Goal: Task Accomplishment & Management: Manage account settings

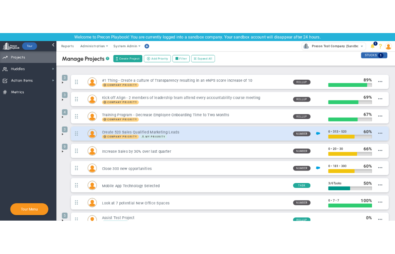
scroll to position [51, 0]
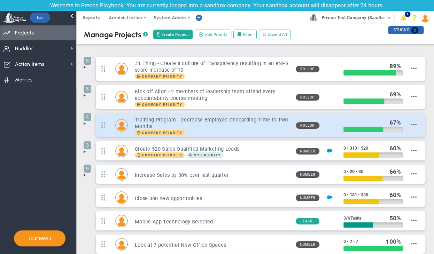
scroll to position [65, 0]
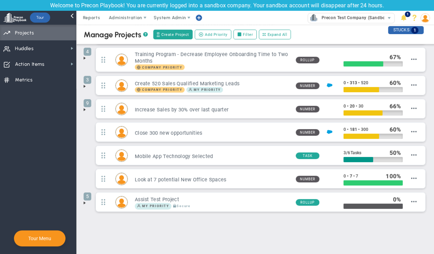
click at [86, 202] on span at bounding box center [85, 203] width 6 height 6
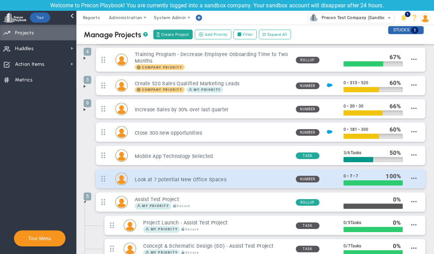
scroll to position [181, 0]
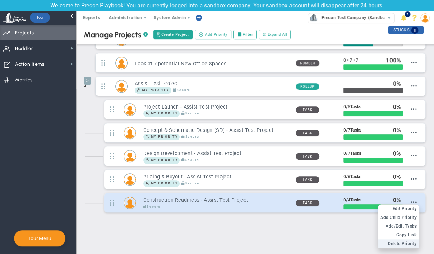
click at [391, 241] on span "Delete Priority" at bounding box center [402, 243] width 29 height 5
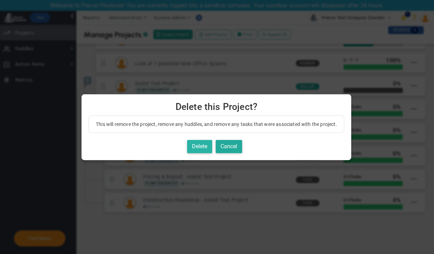
click at [201, 142] on button "Delete" at bounding box center [199, 147] width 25 height 14
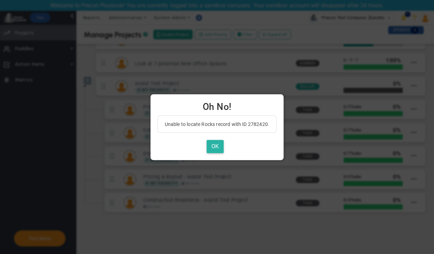
click at [213, 150] on button "OK" at bounding box center [214, 147] width 17 height 14
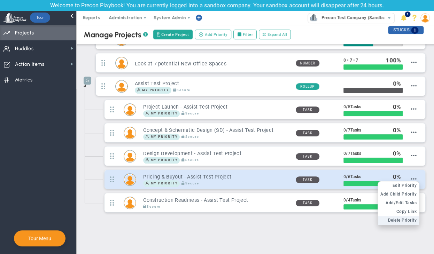
click at [393, 219] on span "Delete Priority" at bounding box center [402, 220] width 29 height 5
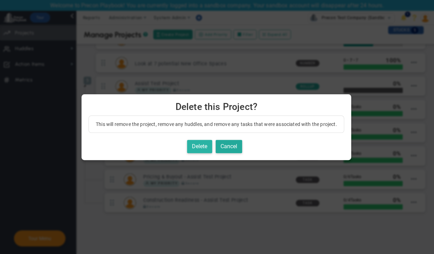
click at [206, 148] on button "Delete" at bounding box center [199, 147] width 25 height 14
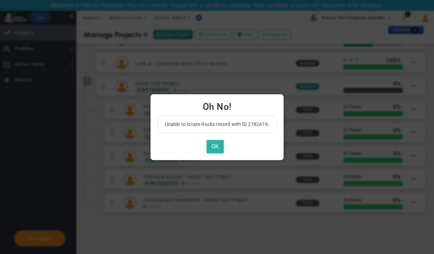
click at [214, 145] on button "OK" at bounding box center [214, 147] width 17 height 14
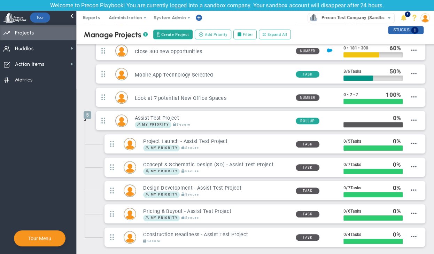
scroll to position [147, 0]
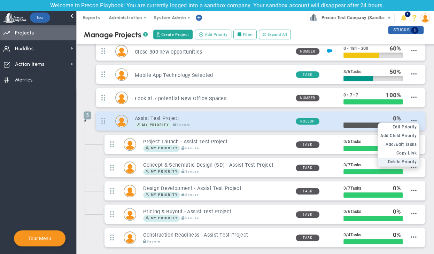
click at [391, 163] on li "Delete Priority" at bounding box center [398, 162] width 41 height 9
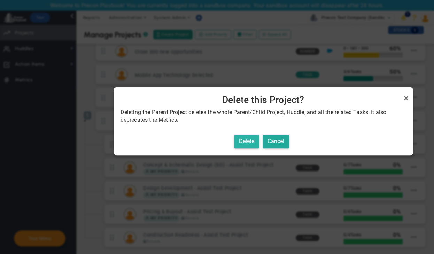
click at [241, 141] on button "Delete" at bounding box center [246, 142] width 25 height 14
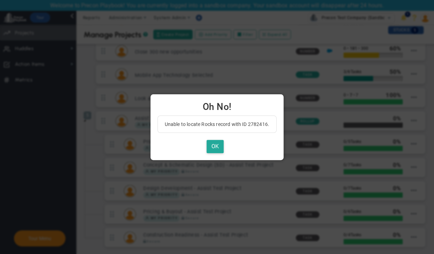
click at [259, 124] on p "Unable to locate Rocks record with ID 2782416." at bounding box center [217, 124] width 104 height 7
copy p "2782416"
click at [217, 146] on button "OK" at bounding box center [214, 147] width 17 height 14
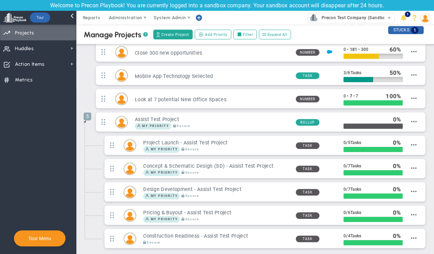
scroll to position [138, 0]
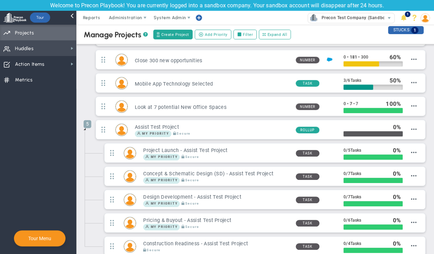
click at [56, 48] on span "Huddles Huddles" at bounding box center [38, 48] width 76 height 16
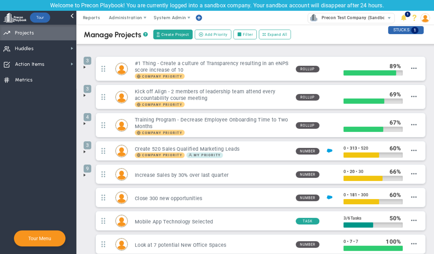
scroll to position [65, 0]
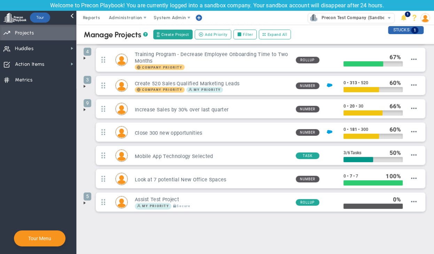
click at [86, 203] on span at bounding box center [85, 203] width 6 height 6
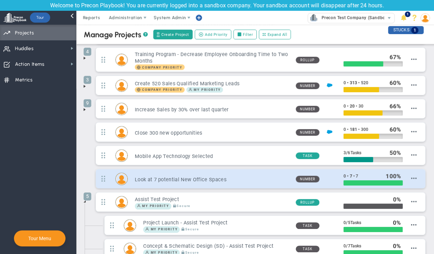
scroll to position [181, 0]
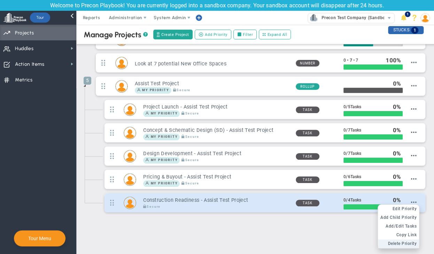
click at [391, 240] on li "Delete Priority" at bounding box center [398, 244] width 41 height 9
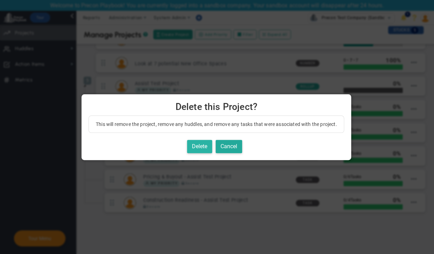
click at [206, 145] on button "Delete" at bounding box center [199, 147] width 25 height 14
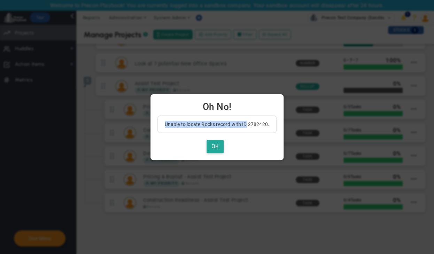
drag, startPoint x: 247, startPoint y: 124, endPoint x: 164, endPoint y: 125, distance: 82.9
click at [164, 125] on div "Unable to locate Rocks record with ID 2782420." at bounding box center [216, 124] width 119 height 17
copy p "Unable to locate Rocks record with ID"
click at [216, 146] on button "OK" at bounding box center [214, 147] width 17 height 14
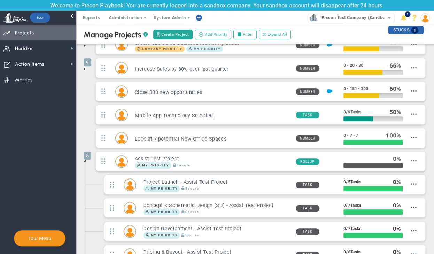
scroll to position [106, 0]
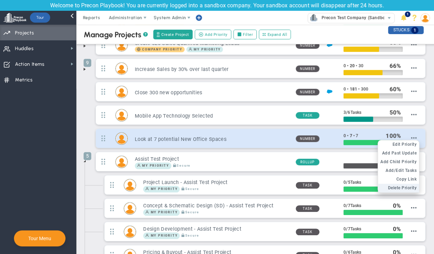
click at [398, 189] on li "Delete Priority" at bounding box center [398, 188] width 41 height 9
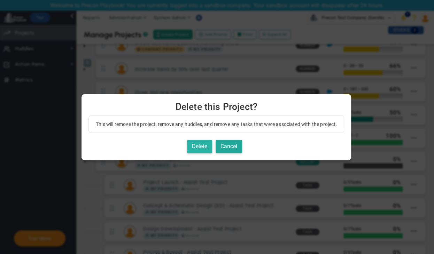
click at [199, 148] on button "Delete" at bounding box center [199, 147] width 25 height 14
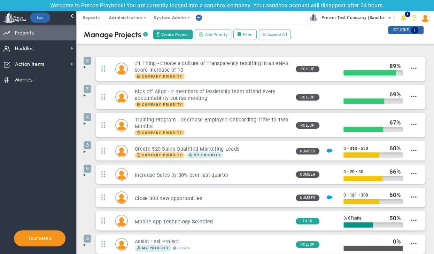
scroll to position [42, 0]
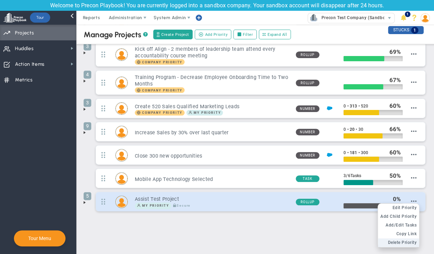
click at [393, 241] on span "Delete Priority" at bounding box center [402, 242] width 29 height 5
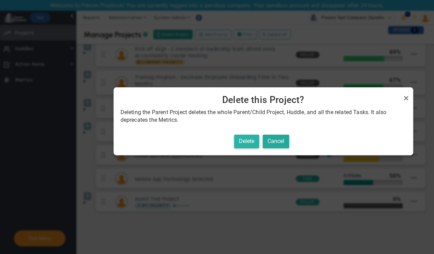
click at [248, 147] on button "Delete" at bounding box center [246, 142] width 25 height 14
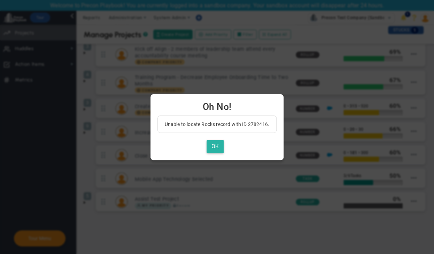
click at [213, 147] on button "OK" at bounding box center [214, 147] width 17 height 14
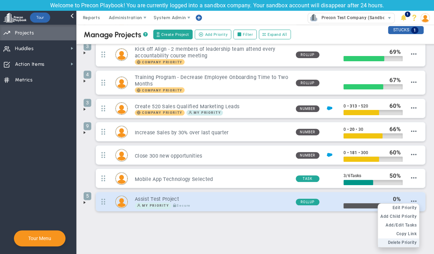
click at [390, 240] on span "Delete Priority" at bounding box center [402, 242] width 29 height 5
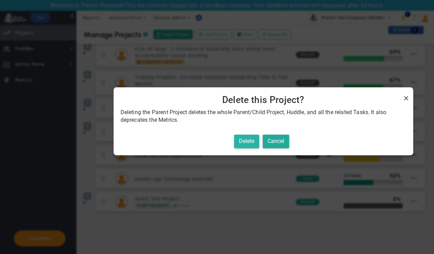
click at [247, 141] on button "Delete" at bounding box center [246, 142] width 25 height 14
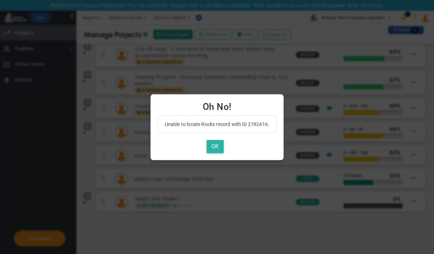
click at [217, 146] on button "OK" at bounding box center [214, 147] width 17 height 14
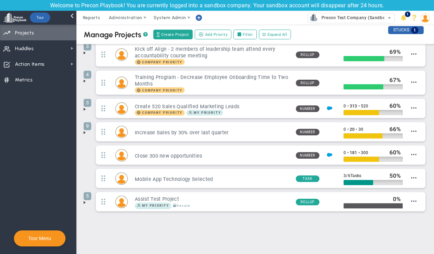
click at [85, 202] on span at bounding box center [85, 203] width 6 height 6
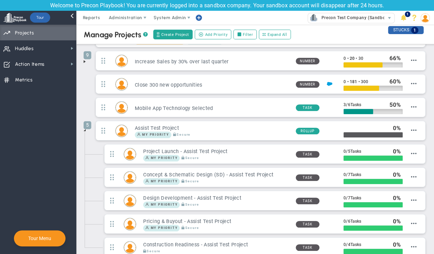
scroll to position [118, 0]
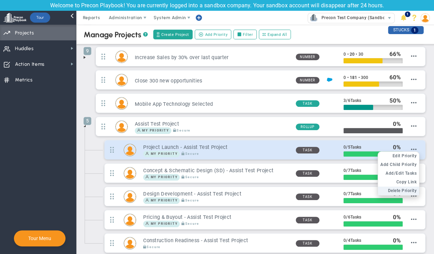
click at [393, 188] on span "Delete Priority" at bounding box center [402, 190] width 29 height 5
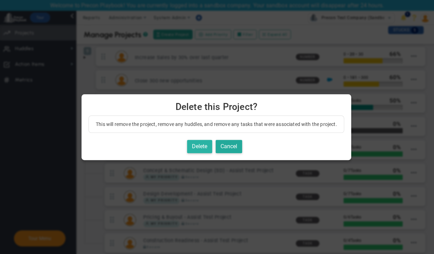
click at [203, 146] on button "Delete" at bounding box center [199, 147] width 25 height 14
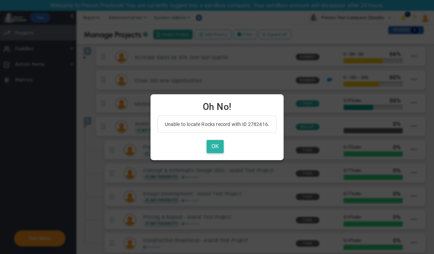
click at [214, 145] on button "OK" at bounding box center [214, 147] width 17 height 14
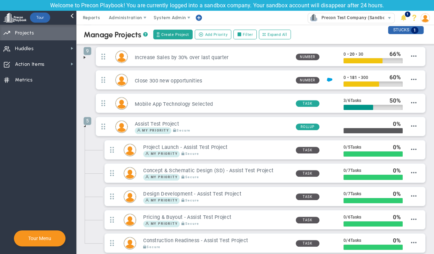
click at [96, 149] on li "Project Launch - Assist Test Project My Priority" at bounding box center [260, 151] width 333 height 23
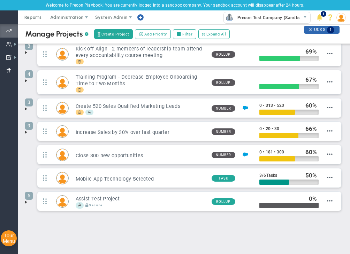
scroll to position [42, 0]
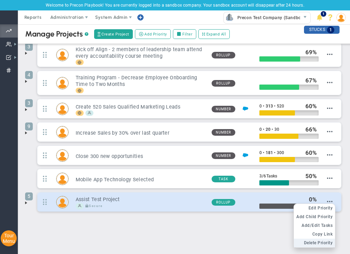
click at [305, 241] on span "Delete Priority" at bounding box center [318, 243] width 29 height 5
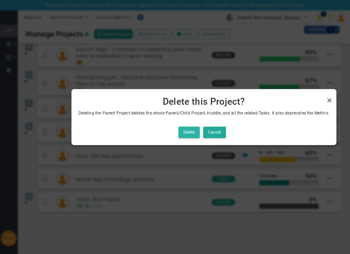
click at [191, 133] on button "Delete" at bounding box center [188, 132] width 21 height 11
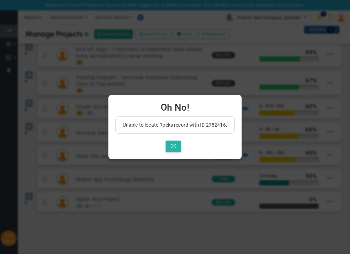
click at [173, 148] on button "OK" at bounding box center [172, 146] width 15 height 11
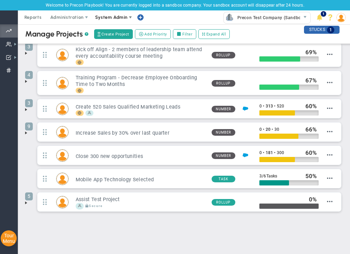
click at [120, 20] on span "System Admin" at bounding box center [112, 17] width 44 height 14
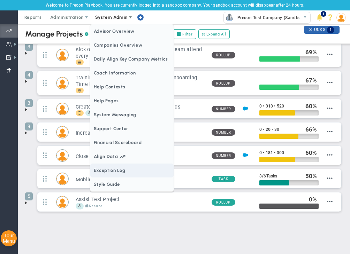
click at [123, 168] on span "Exception Log" at bounding box center [131, 171] width 83 height 14
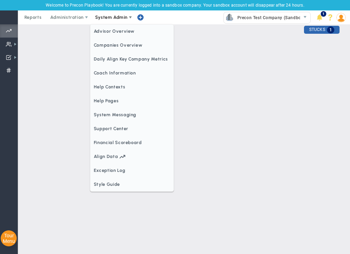
scroll to position [0, 0]
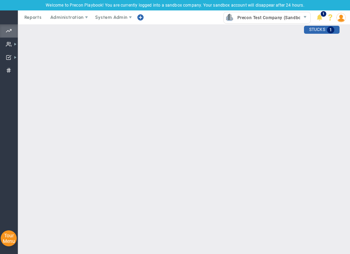
checkbox input "true"
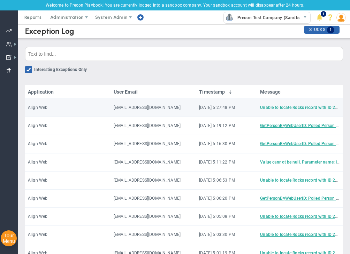
click at [270, 107] on link "Unable to locate Rocks record with ID 2782416." at bounding box center [305, 107] width 91 height 5
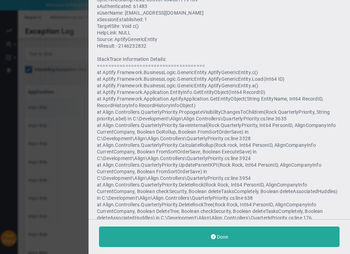
scroll to position [372, 0]
click at [282, 125] on span "Summary for : ====================================== --> AppDomainName: /LM/W3S…" at bounding box center [218, 85] width 243 height 429
copy span "3635"
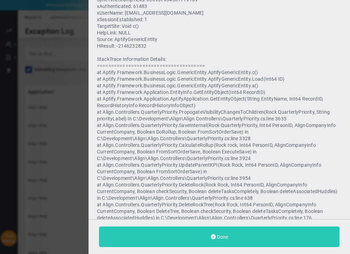
click at [221, 237] on span "Done" at bounding box center [222, 237] width 11 height 6
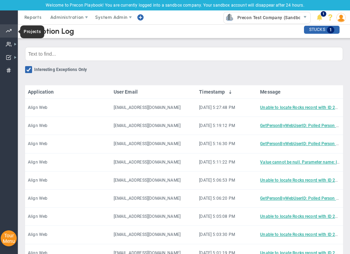
click at [11, 33] on span at bounding box center [9, 30] width 6 height 13
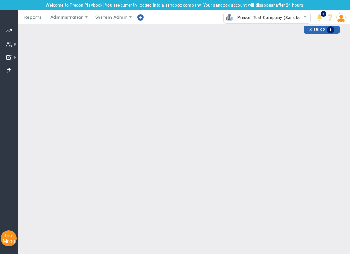
checkbox input "false"
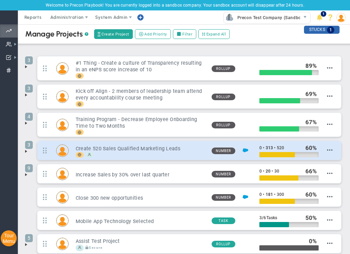
scroll to position [42, 0]
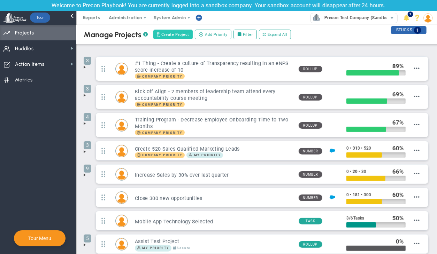
click at [171, 37] on span "Create Project" at bounding box center [175, 35] width 28 height 6
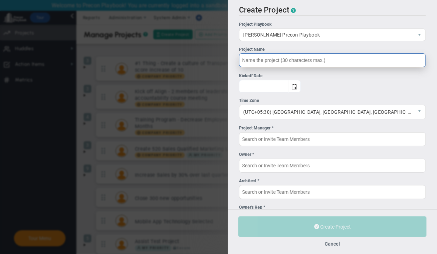
click at [299, 62] on input "Project Name" at bounding box center [332, 60] width 187 height 14
click at [300, 88] on span "select" at bounding box center [294, 86] width 12 height 12
type input "vss 2"
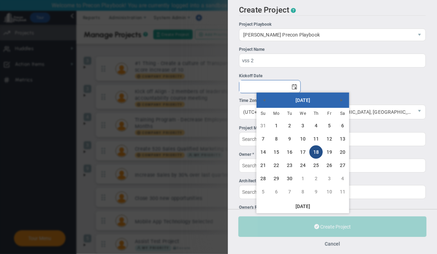
click at [312, 153] on link "18" at bounding box center [315, 152] width 13 height 13
type input "[DATE]"
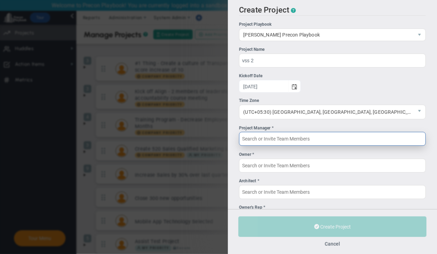
click at [289, 138] on input "Project Manager *" at bounding box center [332, 139] width 187 height 14
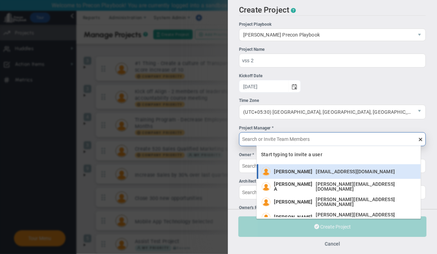
click at [292, 169] on span "[PERSON_NAME]" at bounding box center [293, 171] width 38 height 5
type input "[PERSON_NAME]"
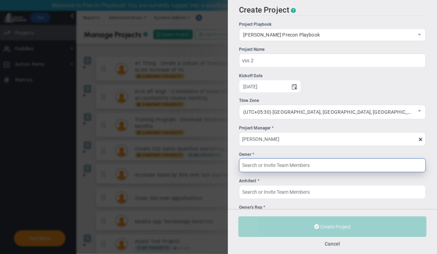
click at [297, 167] on input "Owner *" at bounding box center [332, 165] width 187 height 14
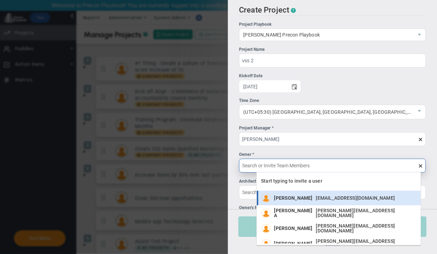
click at [294, 196] on span "[PERSON_NAME]" at bounding box center [293, 198] width 38 height 5
type input "[PERSON_NAME]"
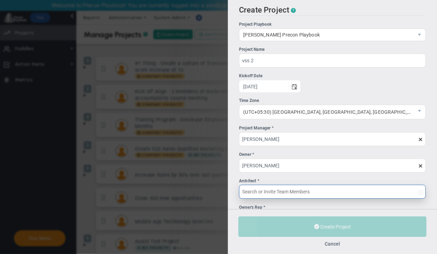
click at [303, 193] on input "Architect *" at bounding box center [332, 192] width 187 height 14
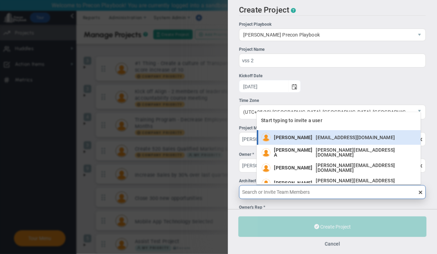
click at [287, 137] on span "[PERSON_NAME]" at bounding box center [293, 137] width 38 height 5
type input "[PERSON_NAME]"
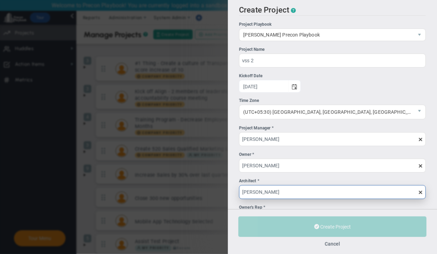
scroll to position [54, 0]
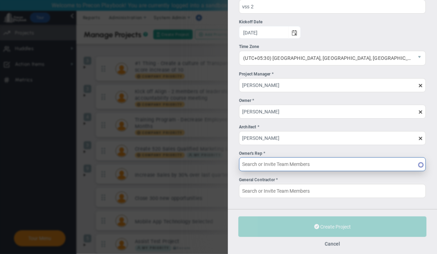
click at [289, 171] on input "Owner's Rep *" at bounding box center [332, 164] width 187 height 14
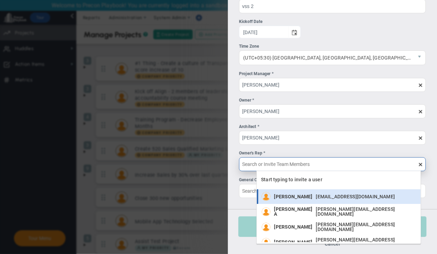
click at [289, 194] on span "[PERSON_NAME]" at bounding box center [293, 196] width 38 height 5
type input "[PERSON_NAME]"
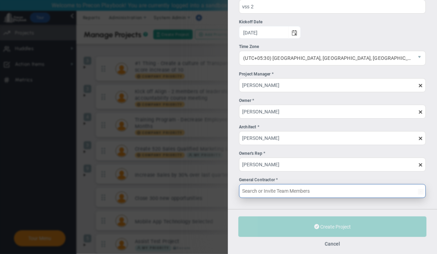
click at [289, 194] on input "General Contractor *" at bounding box center [332, 191] width 187 height 14
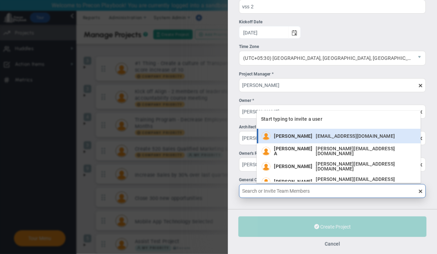
click at [294, 135] on span "[PERSON_NAME]" at bounding box center [293, 136] width 38 height 5
type input "[PERSON_NAME]"
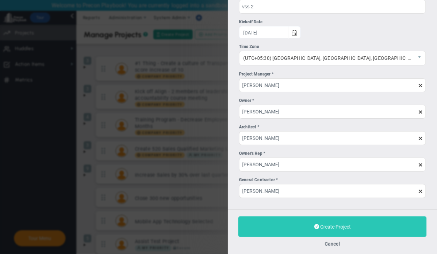
click at [304, 220] on button "Create Project" at bounding box center [332, 227] width 188 height 21
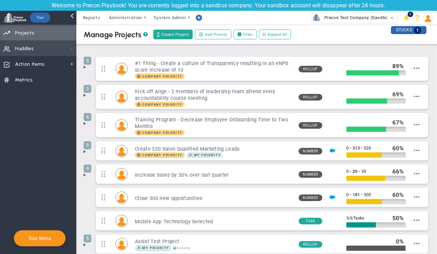
click at [69, 48] on span at bounding box center [72, 49] width 6 height 6
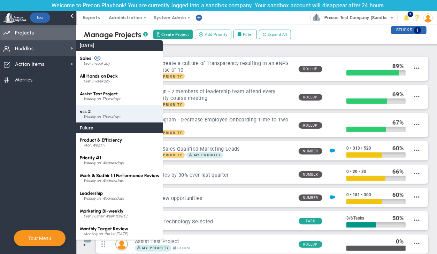
click at [103, 112] on div "vss 2 Weekly on Thursdays" at bounding box center [119, 114] width 87 height 18
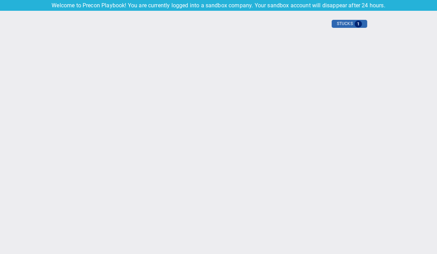
type input "[DATE]"
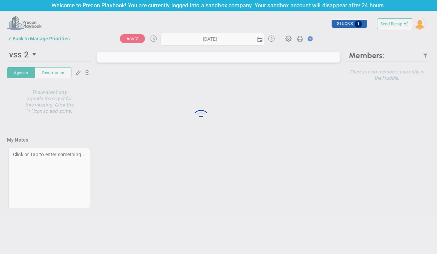
type input "[DATE]"
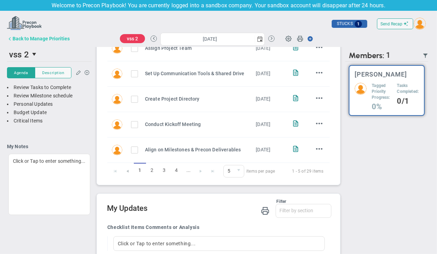
click at [44, 41] on div "Back to Manage Priorities" at bounding box center [41, 39] width 57 height 6
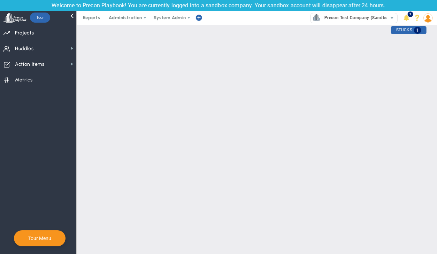
checkbox input "false"
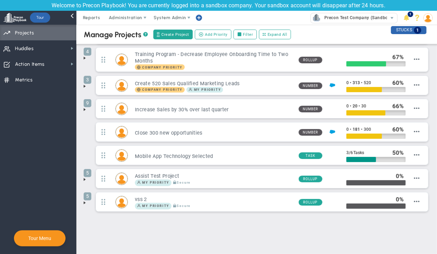
click at [85, 201] on span at bounding box center [85, 203] width 6 height 6
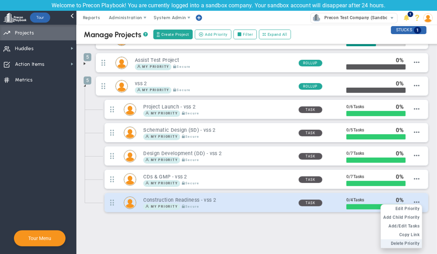
click at [349, 241] on span "Delete Priority" at bounding box center [405, 243] width 29 height 5
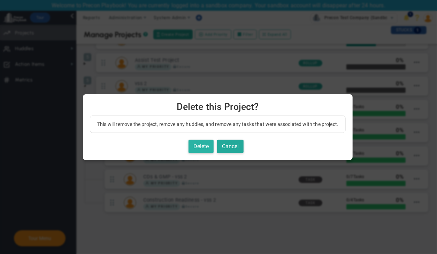
click at [202, 146] on button "Delete" at bounding box center [200, 147] width 25 height 14
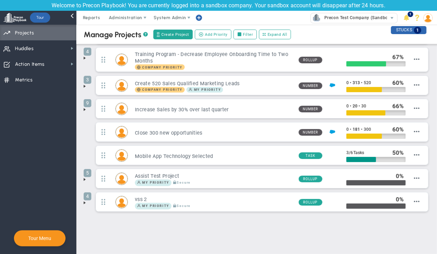
click at [84, 202] on span at bounding box center [85, 203] width 6 height 6
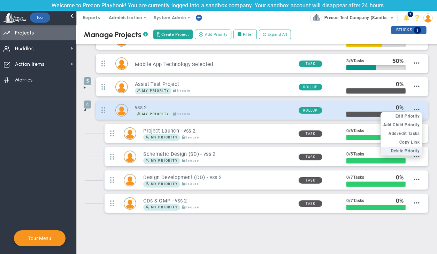
click at [349, 150] on span "Delete Priority" at bounding box center [405, 151] width 29 height 5
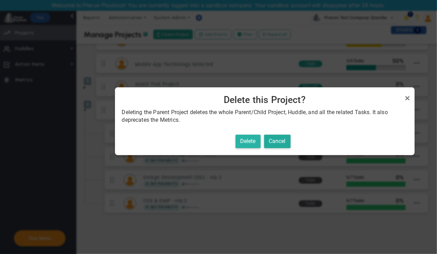
click at [241, 142] on button "Delete" at bounding box center [247, 142] width 25 height 14
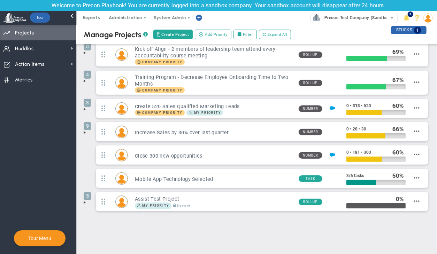
click at [349, 232] on div "Manage OKRs ? Manage Priorities ? Manage Projects ? Create Project Add Priority…" at bounding box center [257, 118] width 360 height 273
